Goal: Task Accomplishment & Management: Manage account settings

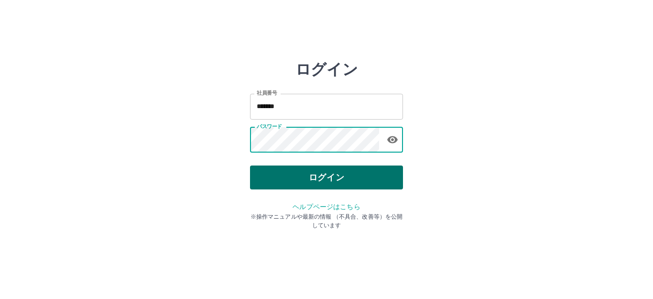
click at [322, 173] on button "ログイン" at bounding box center [326, 177] width 153 height 24
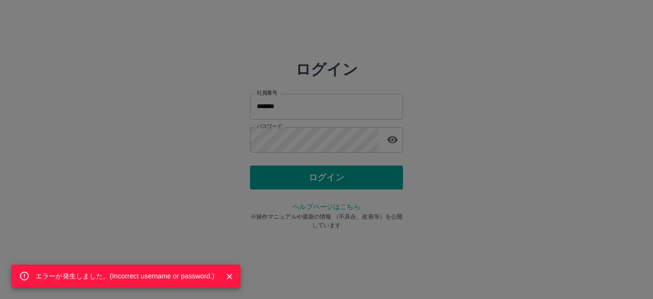
click at [299, 141] on div "エラーが発生しました。( Incorrect username or password. )" at bounding box center [326, 149] width 653 height 299
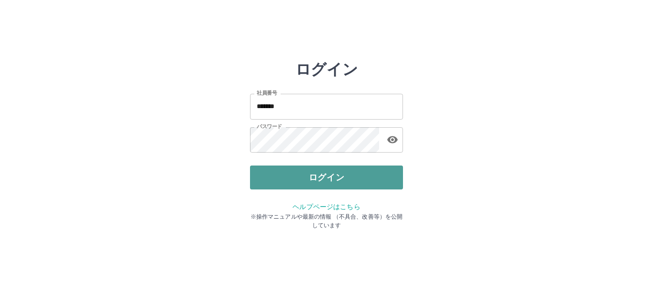
click at [339, 175] on button "ログイン" at bounding box center [326, 177] width 153 height 24
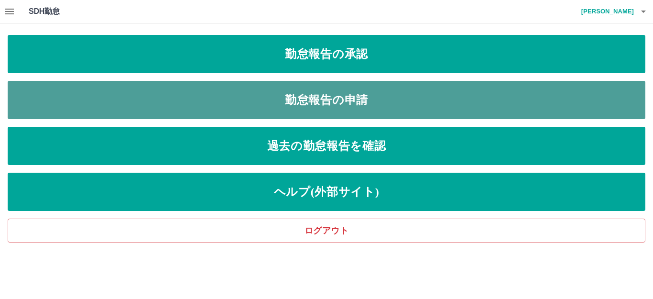
click at [329, 99] on link "勤怠報告の申請" at bounding box center [326, 100] width 637 height 38
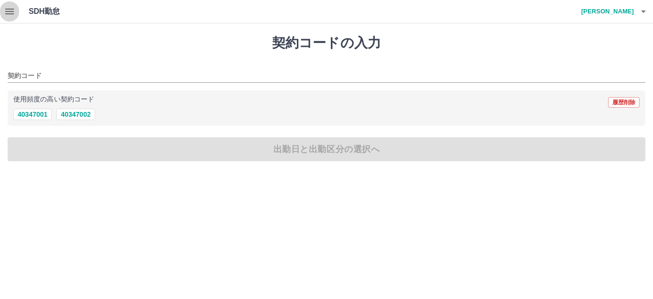
click at [0, 11] on button "button" at bounding box center [9, 11] width 19 height 23
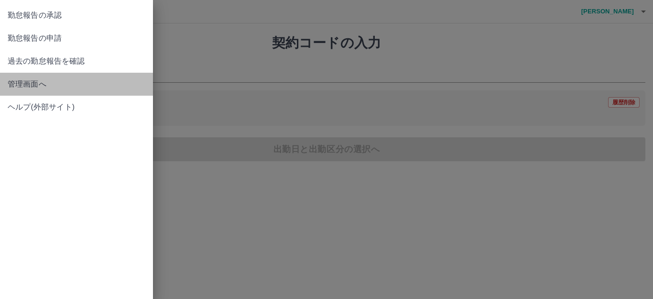
click at [62, 88] on span "管理画面へ" at bounding box center [77, 83] width 138 height 11
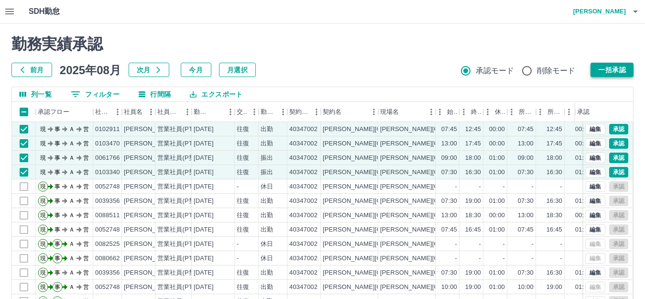
click at [619, 70] on button "一括承認" at bounding box center [611, 70] width 43 height 14
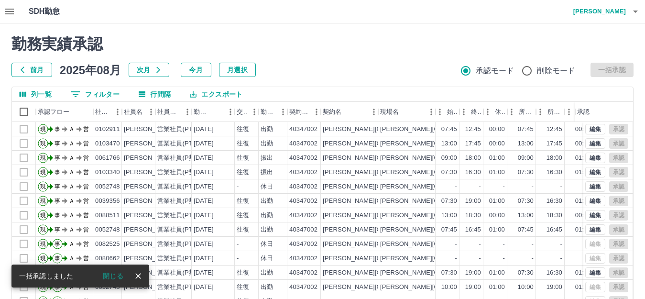
scroll to position [105, 0]
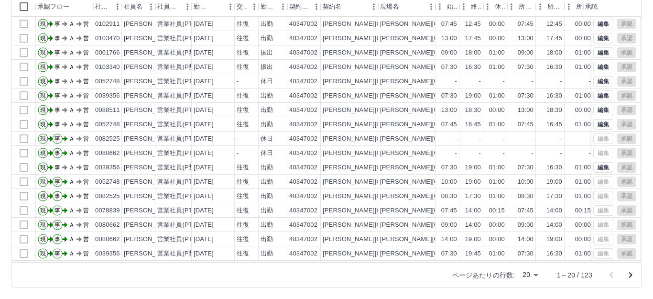
click at [523, 278] on body "SDH勤怠 [PERSON_NAME] 勤務実績承認 前月 [DATE] 次月 今月 月選択 承認モード 削除モード 一括承認 列一覧 0 フィルター 行間隔…" at bounding box center [326, 97] width 653 height 404
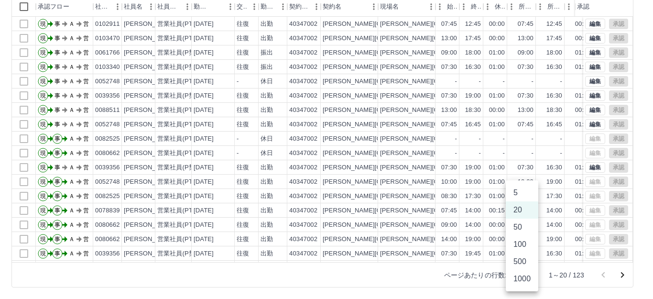
click at [523, 278] on li "1000" at bounding box center [522, 278] width 32 height 17
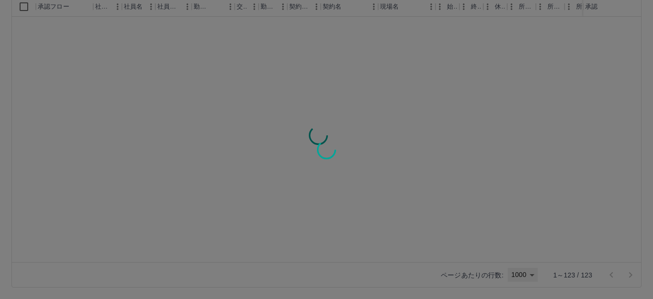
type input "****"
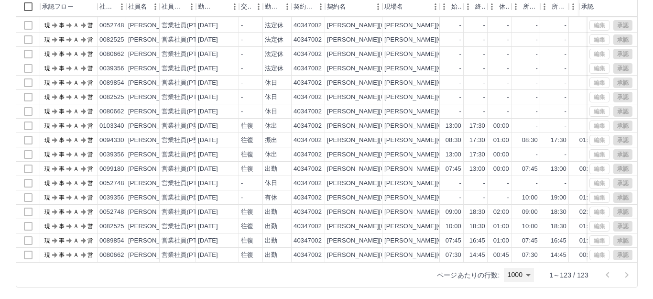
scroll to position [0, 0]
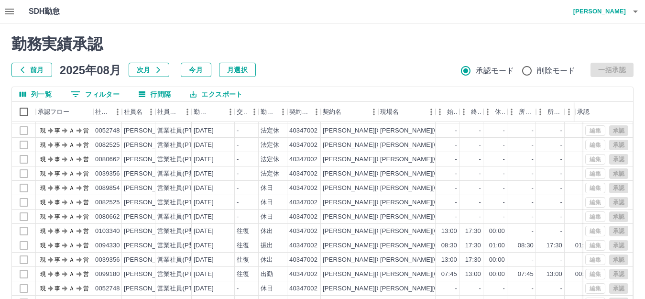
click at [618, 10] on h4 "[PERSON_NAME]" at bounding box center [596, 11] width 57 height 23
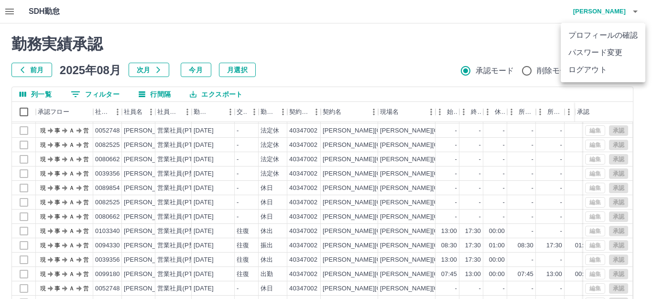
click at [599, 68] on li "ログアウト" at bounding box center [602, 69] width 85 height 17
